Goal: Use online tool/utility: Utilize a website feature to perform a specific function

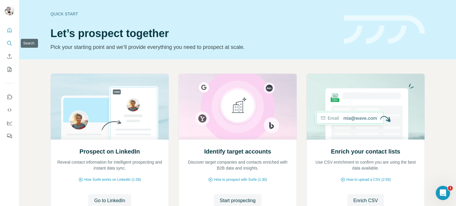
click at [12, 43] on icon "Search" at bounding box center [10, 43] width 6 height 6
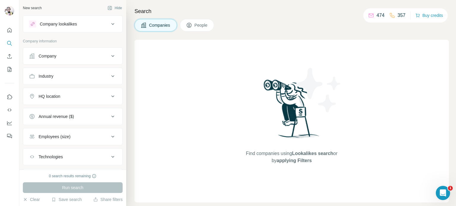
click at [94, 53] on div "Company" at bounding box center [69, 56] width 80 height 6
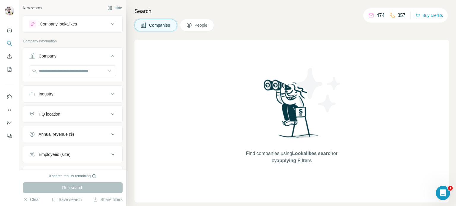
click at [95, 95] on div "Industry" at bounding box center [69, 94] width 80 height 6
click at [109, 57] on icon at bounding box center [112, 56] width 7 height 7
click at [109, 77] on icon at bounding box center [112, 76] width 7 height 7
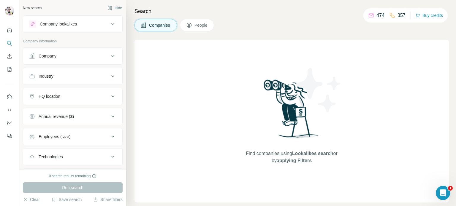
click at [71, 83] on button "Industry" at bounding box center [72, 76] width 99 height 14
click at [69, 92] on input at bounding box center [69, 91] width 73 height 7
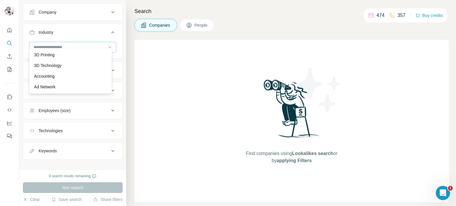
scroll to position [49, 0]
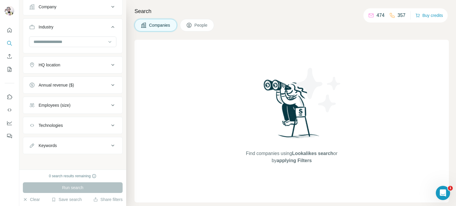
click at [165, 70] on div "Find companies using Lookalikes search or by applying Filters" at bounding box center [291, 121] width 314 height 163
click at [76, 42] on input at bounding box center [69, 42] width 73 height 7
click at [235, 82] on div "Find companies using Lookalikes search or by applying Filters" at bounding box center [291, 121] width 314 height 163
click at [68, 66] on div "HQ location" at bounding box center [69, 65] width 80 height 6
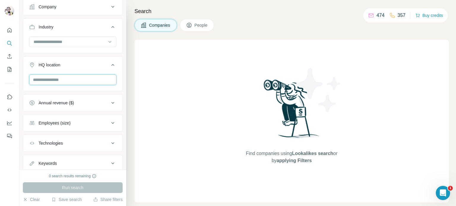
click at [59, 81] on input "text" at bounding box center [72, 79] width 87 height 11
click at [54, 79] on input "**********" at bounding box center [72, 79] width 87 height 11
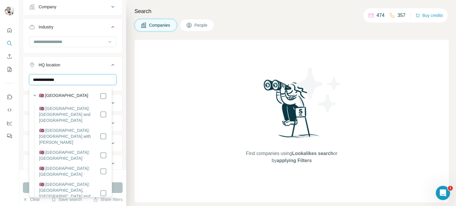
type input "**********"
click at [64, 96] on label "🇬🇧 [GEOGRAPHIC_DATA]" at bounding box center [64, 96] width 50 height 7
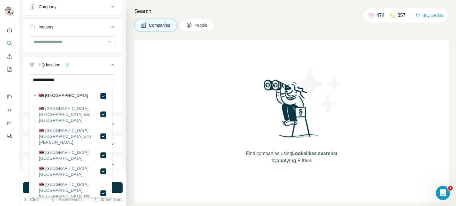
click at [179, 93] on div "Find companies using Lookalikes search or by applying Filters" at bounding box center [291, 121] width 314 height 163
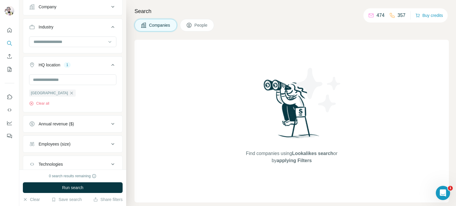
click at [74, 124] on div "Annual revenue ($)" at bounding box center [56, 124] width 35 height 6
click at [34, 148] on icon at bounding box center [32, 147] width 7 height 7
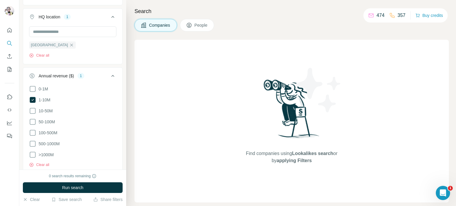
scroll to position [109, 0]
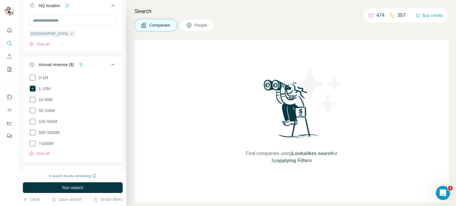
click at [173, 120] on div "Find companies using Lookalikes search or by applying Filters" at bounding box center [291, 121] width 314 height 163
click at [109, 64] on icon at bounding box center [112, 64] width 7 height 7
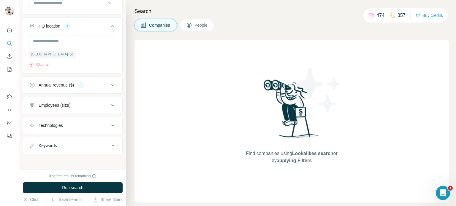
click at [109, 105] on icon at bounding box center [112, 105] width 7 height 7
click at [71, 138] on li "11-50" at bounding box center [72, 140] width 87 height 7
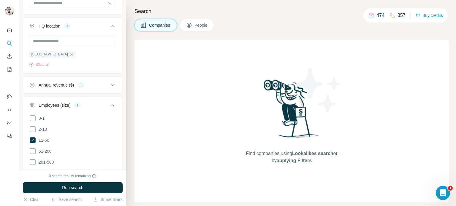
click at [110, 104] on icon at bounding box center [112, 105] width 7 height 7
click at [83, 123] on div "Technologies" at bounding box center [69, 126] width 80 height 6
click at [110, 125] on icon at bounding box center [112, 125] width 7 height 7
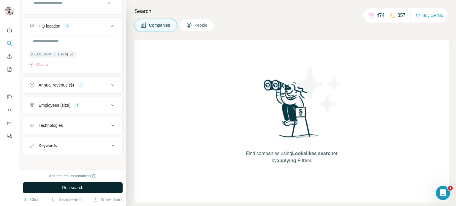
click at [78, 185] on span "Run search" at bounding box center [72, 188] width 21 height 6
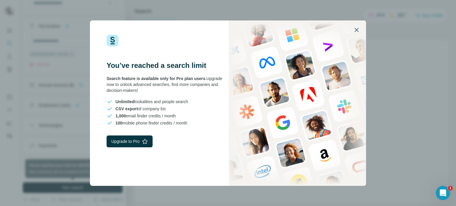
click at [357, 27] on icon "button" at bounding box center [356, 29] width 7 height 7
